Goal: Transaction & Acquisition: Purchase product/service

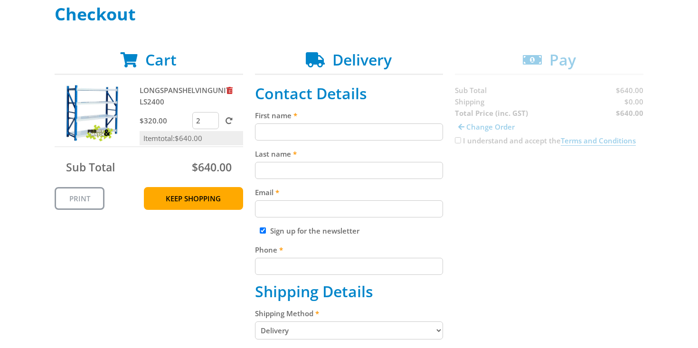
scroll to position [145, 0]
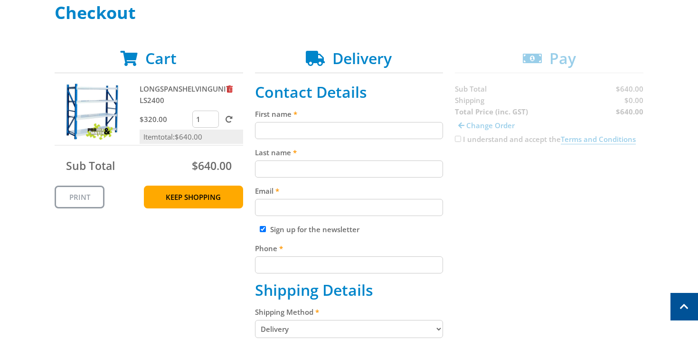
click at [213, 119] on input "1" at bounding box center [205, 119] width 27 height 17
click at [212, 117] on input "2" at bounding box center [205, 119] width 27 height 17
type input "3"
click at [212, 117] on input "3" at bounding box center [205, 119] width 27 height 17
click at [228, 119] on span at bounding box center [229, 119] width 7 height 7
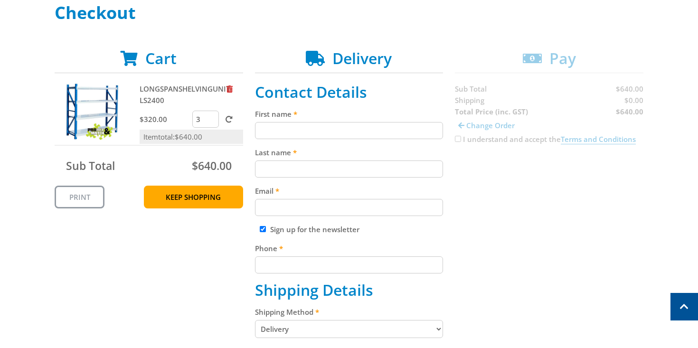
click at [0, 0] on input "submit" at bounding box center [0, 0] width 0 height 0
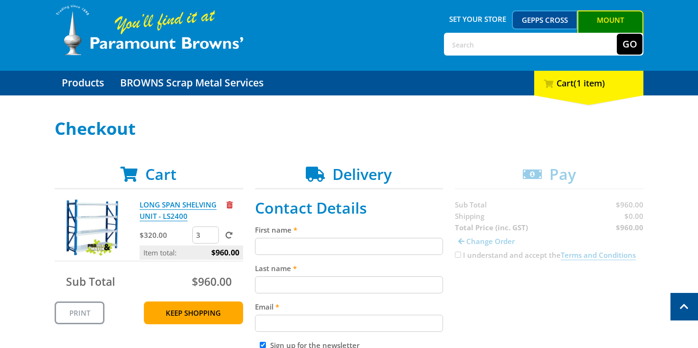
scroll to position [0, 0]
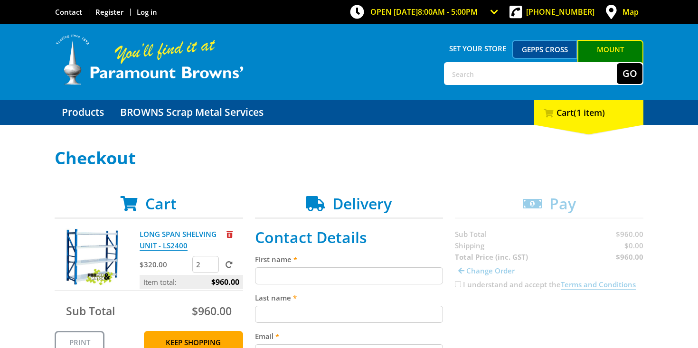
type input "2"
click at [213, 268] on input "2" at bounding box center [205, 264] width 27 height 17
click at [230, 266] on span at bounding box center [229, 264] width 7 height 7
click at [0, 0] on input "submit" at bounding box center [0, 0] width 0 height 0
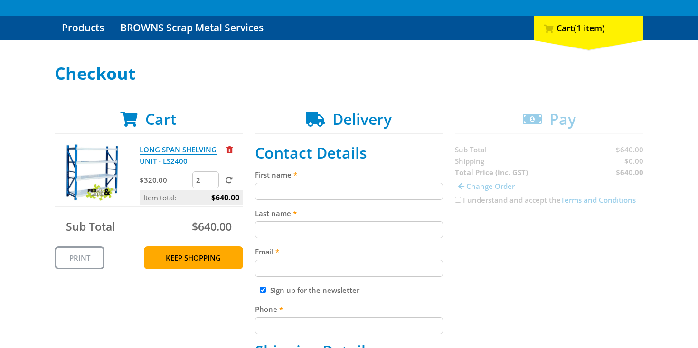
scroll to position [91, 0]
